Goal: Task Accomplishment & Management: Use online tool/utility

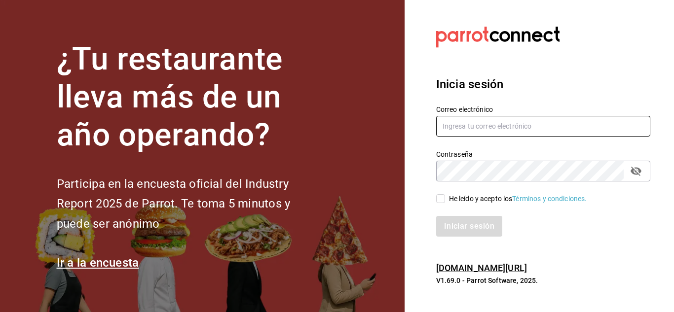
click at [504, 121] on input "text" at bounding box center [543, 126] width 214 height 21
type input "C"
type input "[EMAIL_ADDRESS][DOMAIN_NAME]"
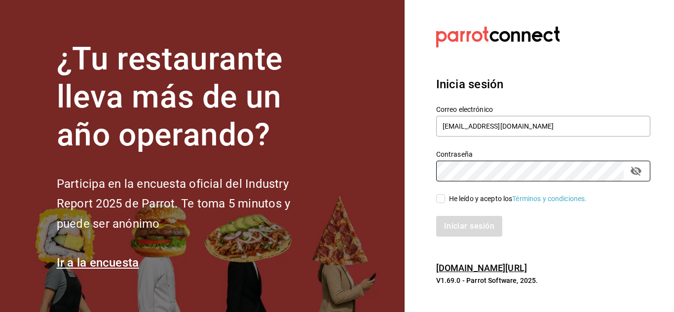
click at [441, 197] on input "He leído y acepto los Términos y condiciones." at bounding box center [440, 198] width 9 height 9
checkbox input "true"
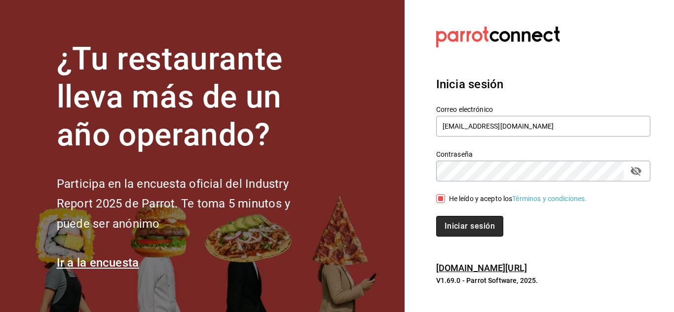
click at [459, 234] on button "Iniciar sesión" at bounding box center [469, 226] width 67 height 21
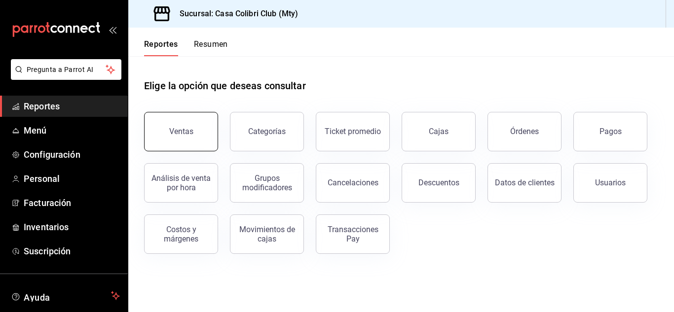
click at [186, 129] on div "Ventas" at bounding box center [181, 131] width 24 height 9
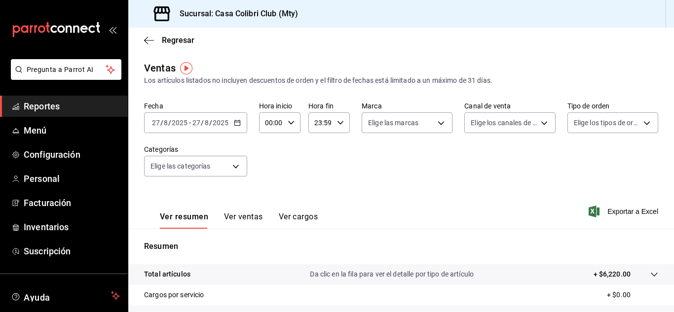
click at [54, 107] on span "Reportes" at bounding box center [72, 106] width 96 height 13
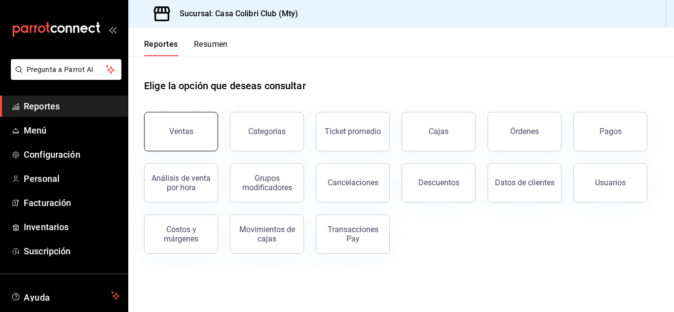
click at [174, 127] on button "Ventas" at bounding box center [181, 131] width 74 height 39
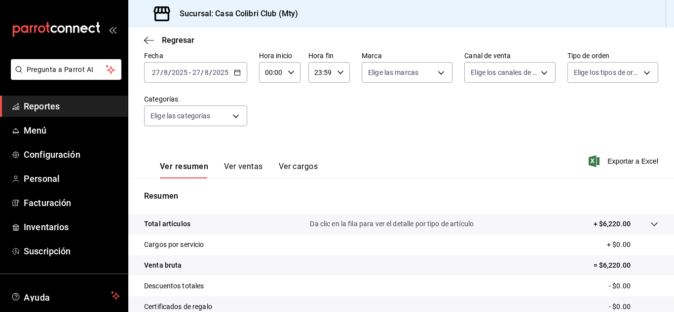
scroll to position [51, 0]
click at [154, 35] on div "Regresar" at bounding box center [401, 40] width 546 height 25
click at [151, 37] on icon "button" at bounding box center [149, 40] width 10 height 9
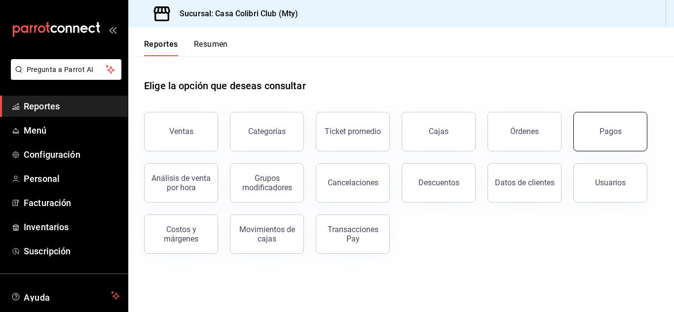
click at [606, 146] on button "Pagos" at bounding box center [611, 131] width 74 height 39
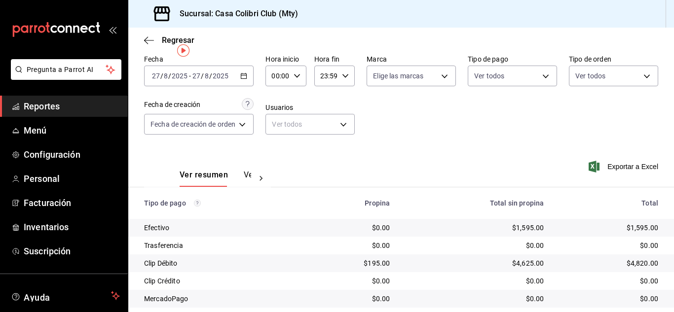
scroll to position [12, 0]
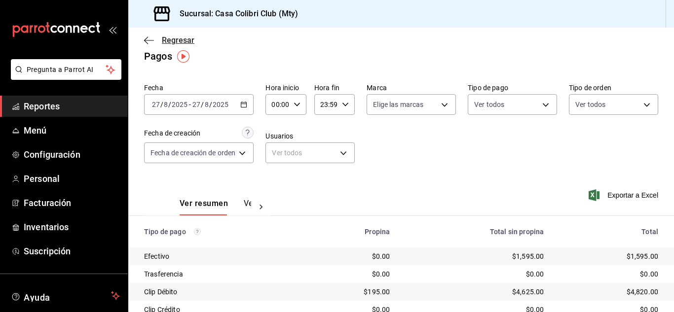
click at [153, 39] on icon "button" at bounding box center [149, 40] width 10 height 9
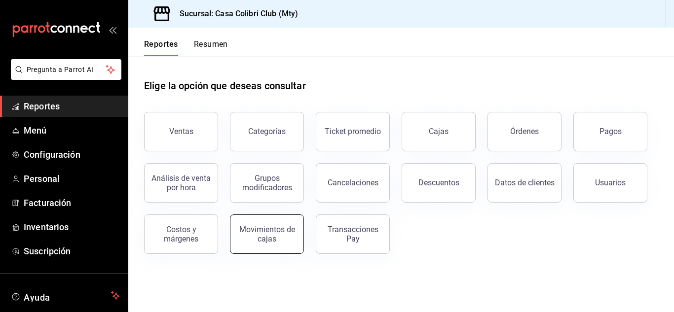
click at [278, 228] on div "Movimientos de cajas" at bounding box center [266, 234] width 61 height 19
click at [115, 82] on link "Pregunta a Parrot AI" at bounding box center [64, 77] width 115 height 10
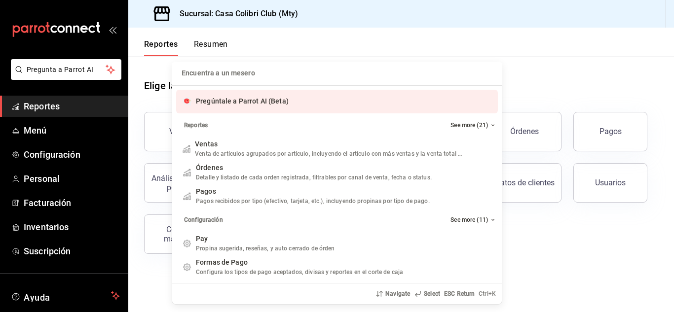
click at [397, 46] on div "Encuentra a un mesero Encuentra a un mesero Pregúntale a Parrot AI (Beta) Repor…" at bounding box center [337, 156] width 674 height 312
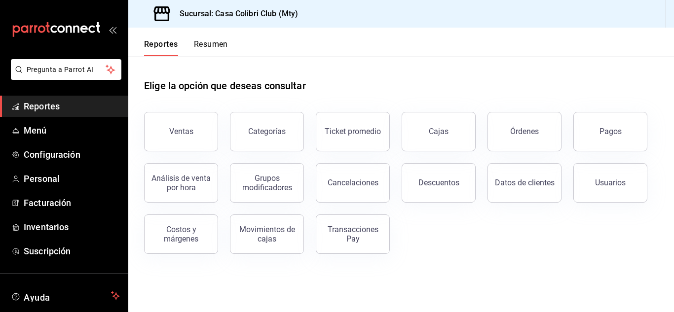
click at [397, 46] on header "Reportes Resumen" at bounding box center [401, 42] width 546 height 29
